Goal: Transaction & Acquisition: Purchase product/service

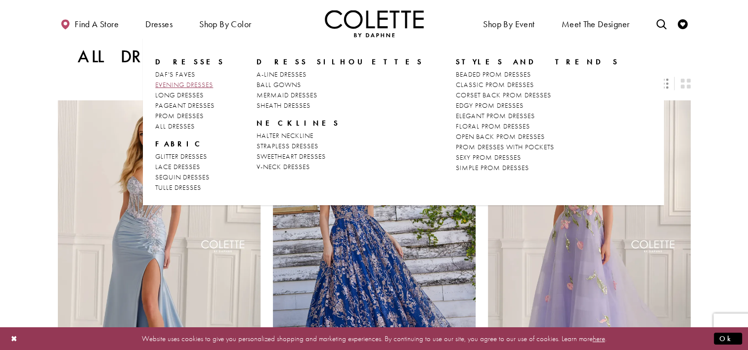
click at [195, 85] on span "EVENING DRESSES" at bounding box center [184, 84] width 58 height 9
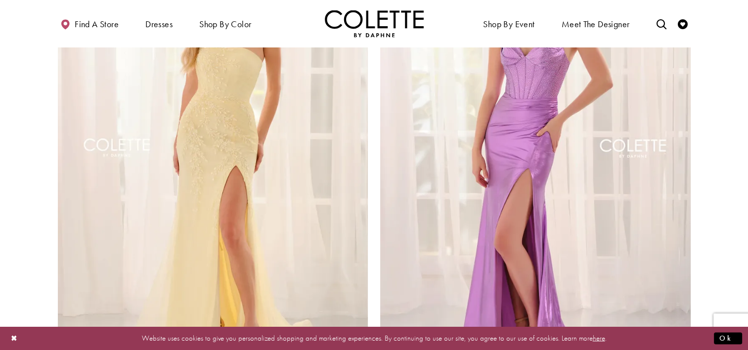
scroll to position [1627, 0]
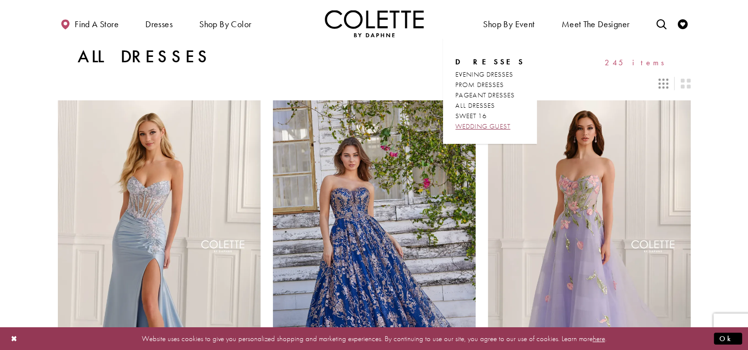
click at [487, 127] on span "WEDDING GUEST" at bounding box center [482, 126] width 55 height 9
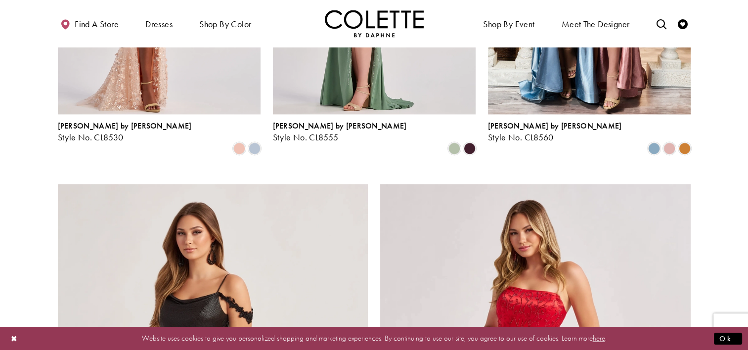
scroll to position [1387, 0]
